Goal: Information Seeking & Learning: Learn about a topic

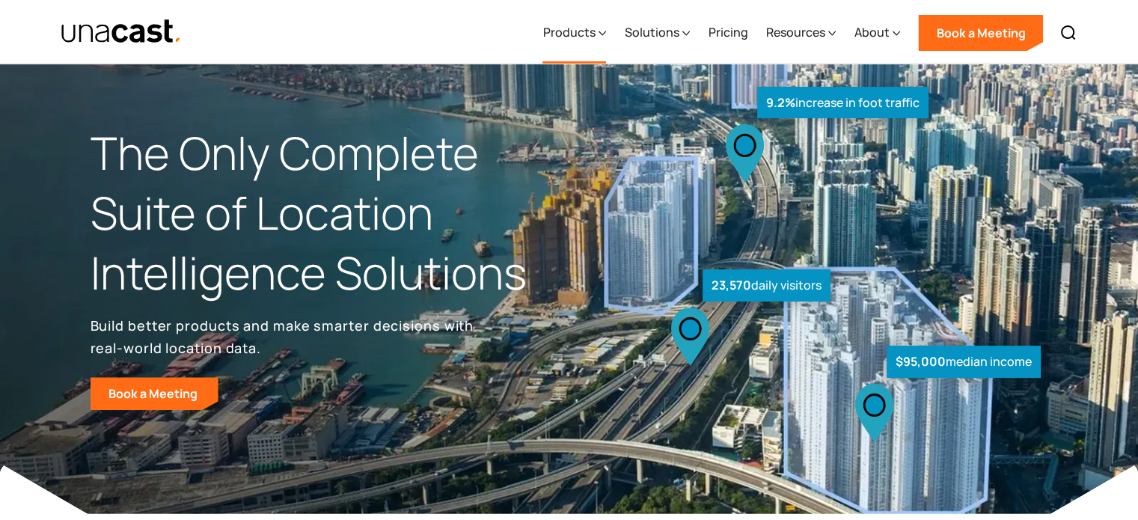
click at [591, 28] on div "Products" at bounding box center [569, 32] width 52 height 18
click at [605, 30] on icon at bounding box center [602, 33] width 7 height 16
click at [599, 35] on div "Products" at bounding box center [575, 32] width 64 height 61
click at [605, 31] on icon at bounding box center [602, 33] width 7 height 16
click at [691, 32] on div "Products Location Intelligence Global Location Data Foot Traffic Data Location …" at bounding box center [810, 32] width 552 height 64
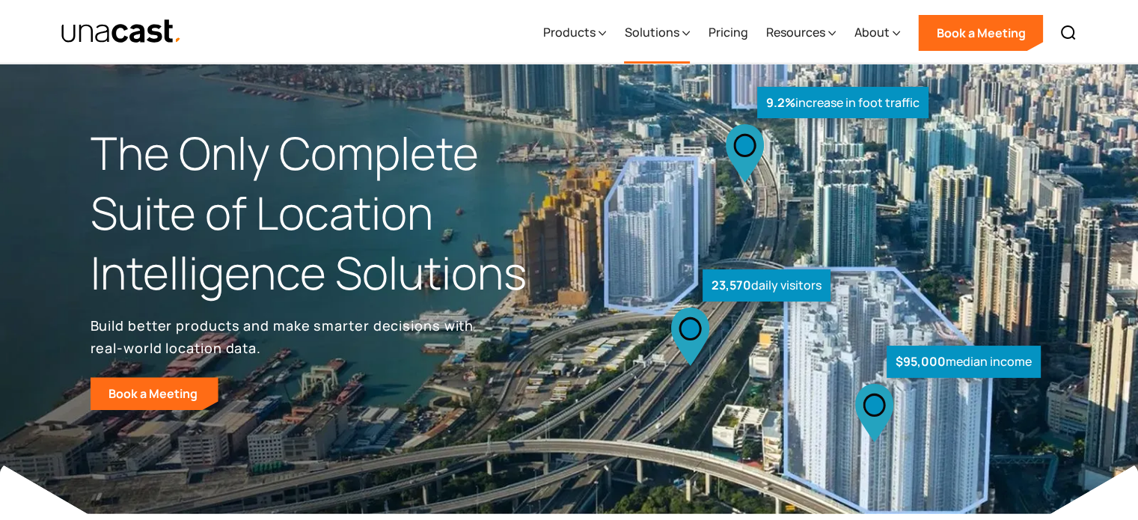
click at [688, 32] on icon at bounding box center [685, 33] width 7 height 16
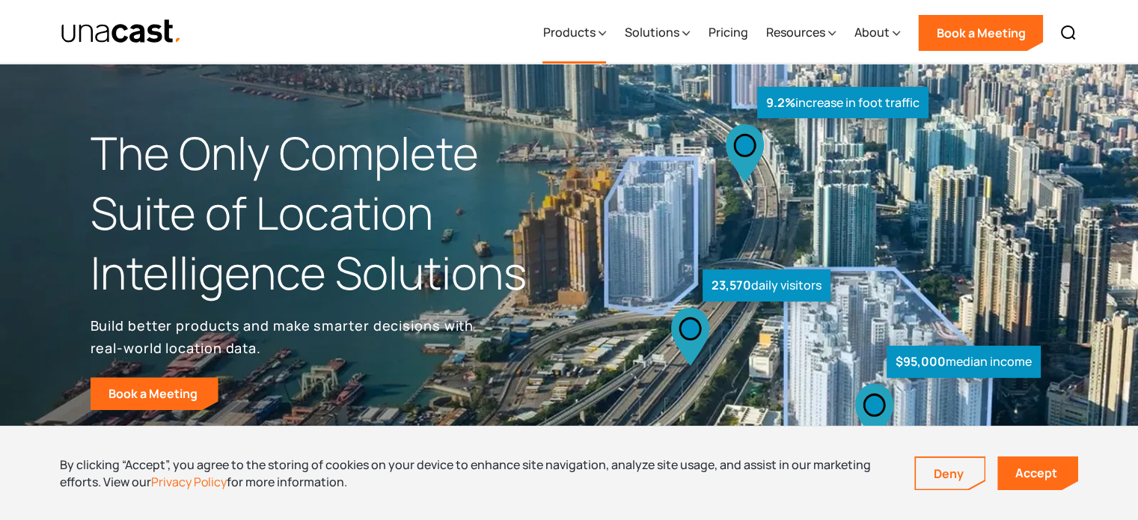
click at [605, 34] on icon at bounding box center [602, 33] width 7 height 4
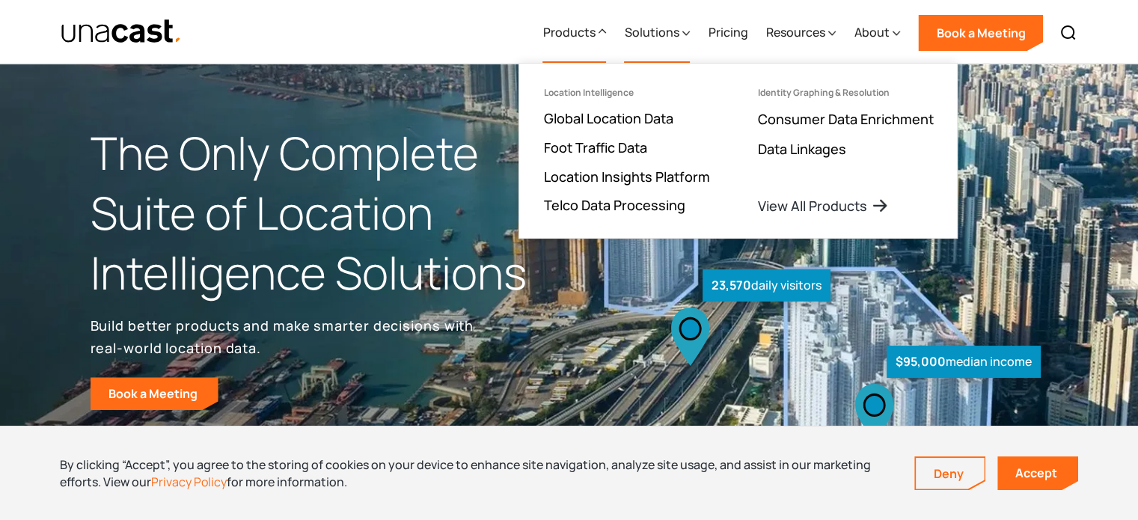
click at [682, 35] on div "Solutions" at bounding box center [657, 32] width 66 height 61
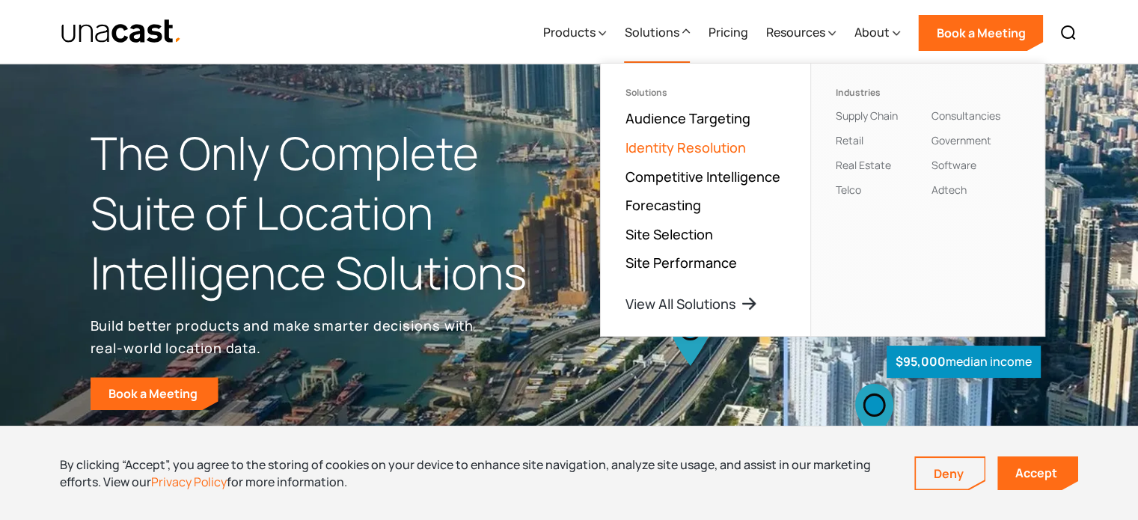
click at [711, 143] on link "Identity Resolution" at bounding box center [685, 147] width 120 height 18
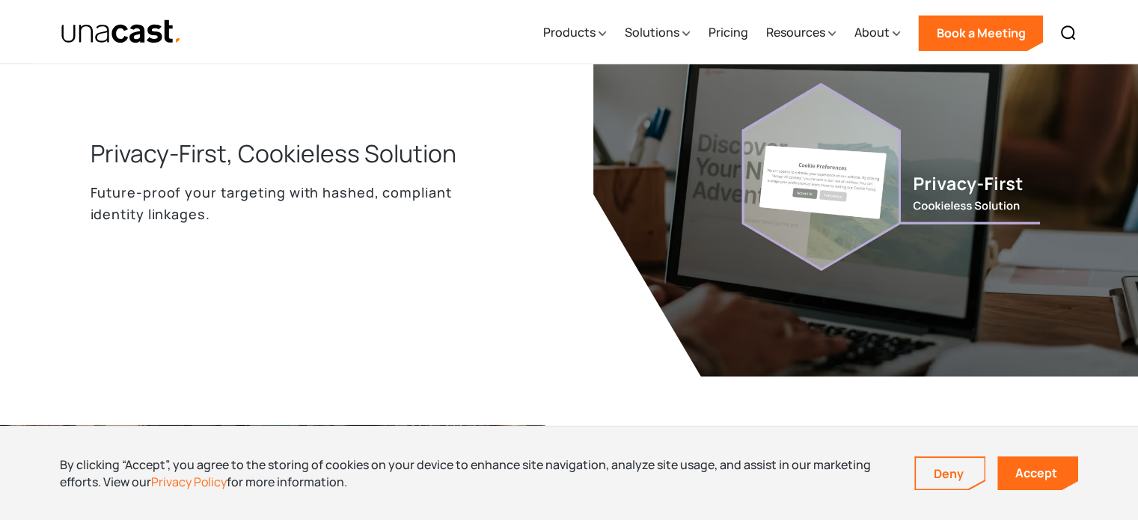
scroll to position [2095, 0]
